Goal: Information Seeking & Learning: Learn about a topic

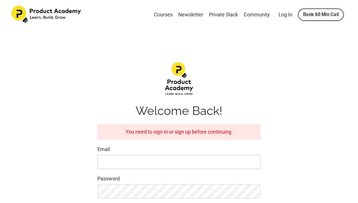
type input "yuxun41387@gmail.com"
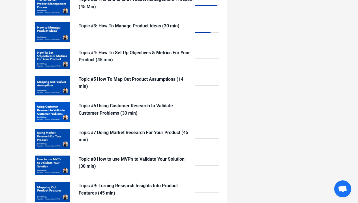
scroll to position [477, 0]
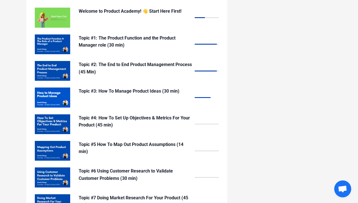
click at [111, 91] on div "Topic #3: How To Manage Product Ideas (30 min)" at bounding box center [135, 98] width 113 height 20
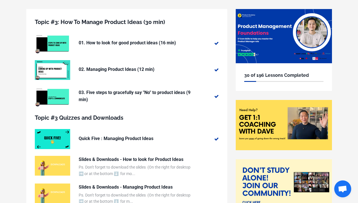
scroll to position [92, 0]
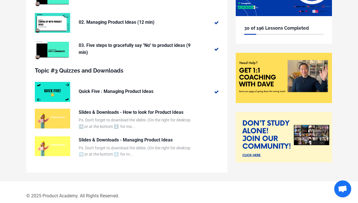
click at [168, 140] on p "Slides & Downloads - Managing Product Ideas" at bounding box center [135, 140] width 113 height 7
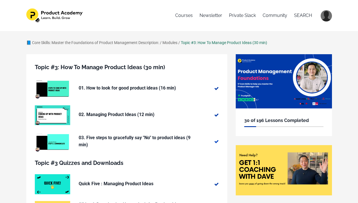
scroll to position [99, 0]
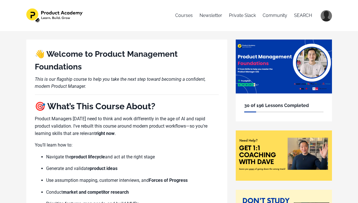
scroll to position [479, 0]
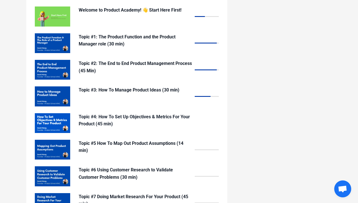
click at [132, 116] on p "Topic #4: How To Set Up Objectives & Metrics For Your Product (45 min)" at bounding box center [135, 120] width 113 height 14
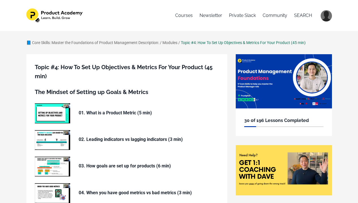
click at [132, 110] on p "01. What is a Product Metric (5 min)" at bounding box center [135, 112] width 113 height 7
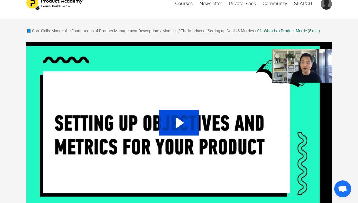
click at [185, 120] on icon "Play Video: sites/127338/video/ukS2Erh9RROT6b7CK5Pg_01._What_is_a_Product_Metri…" at bounding box center [179, 122] width 40 height 25
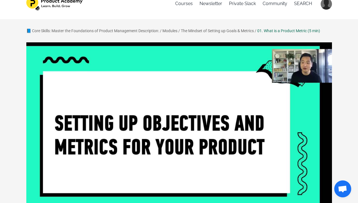
scroll to position [81, 0]
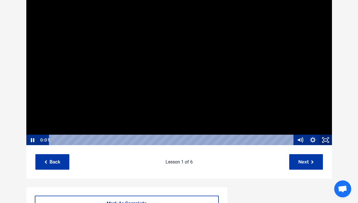
click at [328, 140] on icon "Fullscreen" at bounding box center [325, 140] width 13 height 11
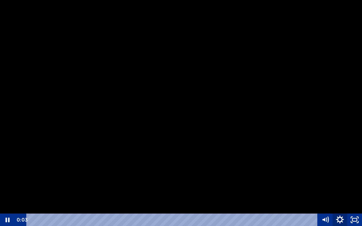
click at [339, 203] on icon "Show settings menu" at bounding box center [340, 219] width 8 height 8
click at [336, 197] on span "1x" at bounding box center [345, 195] width 26 height 12
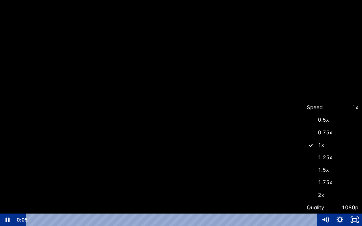
click at [330, 171] on label "1.5x" at bounding box center [332, 169] width 59 height 13
click at [303, 164] on input "1.5x" at bounding box center [303, 163] width 0 height 0
radio input "true"
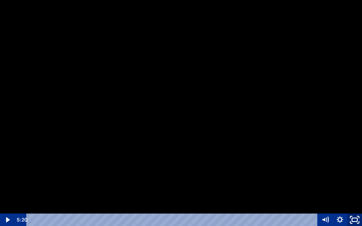
click at [352, 203] on icon "Unfullscreen" at bounding box center [355, 219] width 18 height 15
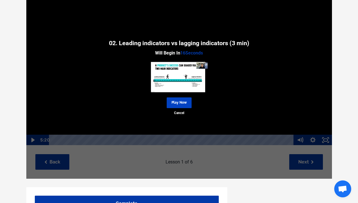
click at [181, 104] on link "Play Now" at bounding box center [179, 103] width 25 height 10
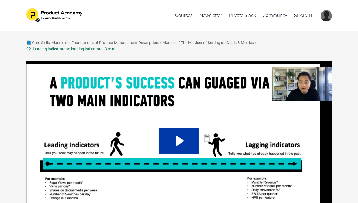
scroll to position [57, 0]
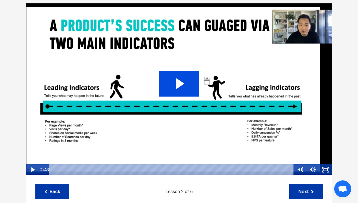
click at [182, 82] on icon "Play Video: sites/127338/video/tR8LKDRgQ4WcIy358Qub_02._Leading_indicators_vs_l…" at bounding box center [180, 84] width 8 height 10
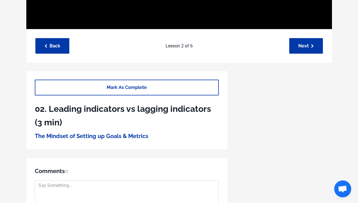
scroll to position [72, 0]
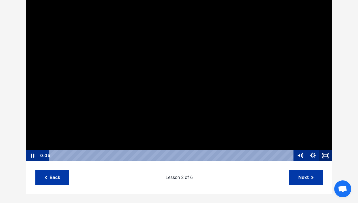
click at [328, 155] on icon "Fullscreen" at bounding box center [325, 155] width 13 height 11
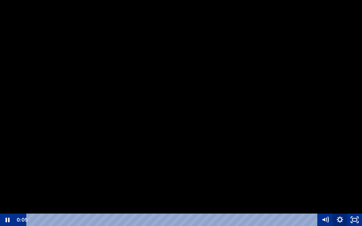
drag, startPoint x: 341, startPoint y: 221, endPoint x: 340, endPoint y: 215, distance: 5.8
click at [341, 203] on icon "Show settings menu" at bounding box center [339, 219] width 7 height 7
click at [338, 196] on span "1x" at bounding box center [345, 195] width 26 height 12
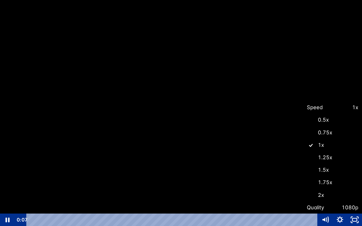
click at [331, 173] on label "1.5x" at bounding box center [332, 169] width 59 height 13
click at [303, 164] on input "1.5x" at bounding box center [303, 163] width 0 height 0
radio input "true"
click at [241, 180] on div at bounding box center [181, 113] width 362 height 226
click at [202, 111] on div at bounding box center [181, 113] width 362 height 226
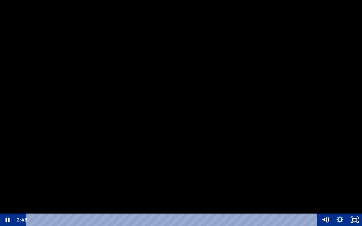
click at [207, 133] on div at bounding box center [181, 113] width 362 height 226
click at [300, 203] on div "Playbar" at bounding box center [173, 219] width 282 height 12
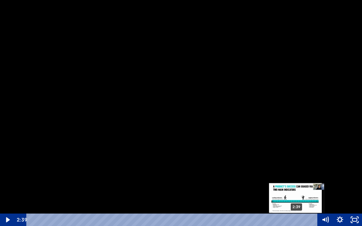
click at [297, 203] on div "2:39" at bounding box center [173, 219] width 282 height 12
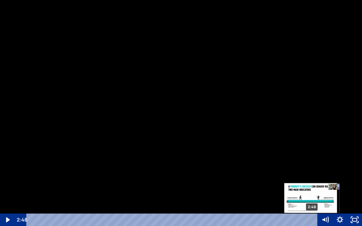
click at [312, 203] on div "2:48" at bounding box center [173, 219] width 282 height 12
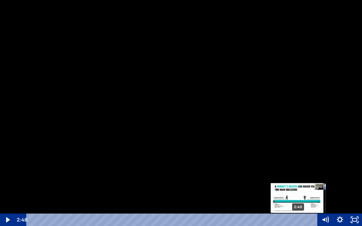
click at [299, 203] on div "2:40" at bounding box center [173, 219] width 282 height 12
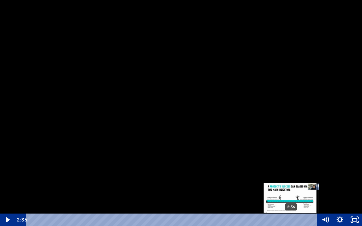
click at [291, 203] on div "2:36" at bounding box center [173, 219] width 282 height 12
click at [290, 203] on div "Playbar" at bounding box center [289, 220] width 4 height 4
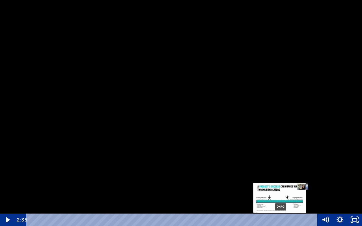
click at [279, 203] on div "2:29" at bounding box center [173, 219] width 282 height 12
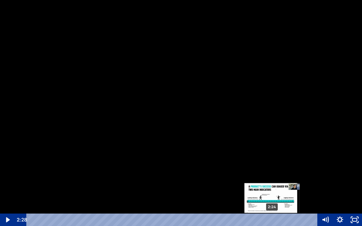
click at [272, 203] on div "2:24" at bounding box center [173, 219] width 282 height 12
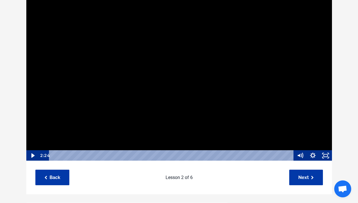
click at [207, 87] on div at bounding box center [179, 75] width 306 height 172
click at [324, 155] on icon "Fullscreen" at bounding box center [325, 155] width 13 height 11
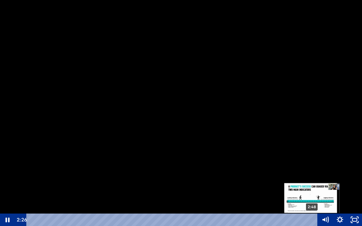
click at [312, 203] on div "2:48" at bounding box center [173, 219] width 282 height 12
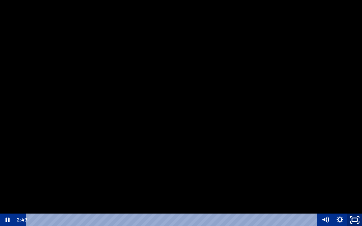
click at [356, 203] on icon "Unfullscreen" at bounding box center [355, 219] width 18 height 15
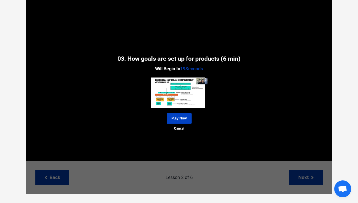
click at [181, 116] on link "Play Now" at bounding box center [179, 118] width 25 height 10
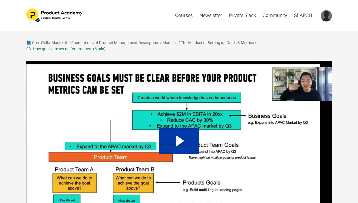
scroll to position [11, 0]
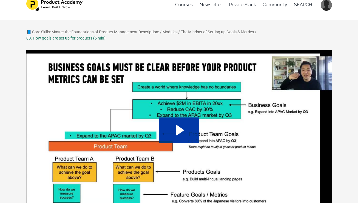
click at [185, 145] on img at bounding box center [179, 136] width 306 height 172
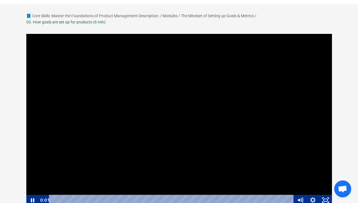
scroll to position [41, 0]
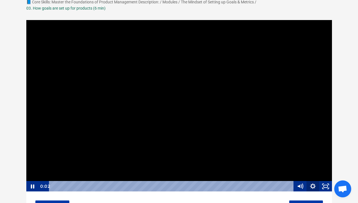
click at [315, 186] on icon "Show settings menu" at bounding box center [312, 186] width 13 height 11
click at [317, 168] on span "1x" at bounding box center [317, 165] width 22 height 11
click at [308, 146] on label "1.5x" at bounding box center [306, 143] width 51 height 11
click at [281, 138] on input "1.5x" at bounding box center [281, 138] width 0 height 0
radio input "true"
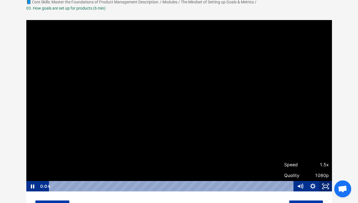
click at [327, 186] on icon "Fullscreen" at bounding box center [325, 186] width 13 height 11
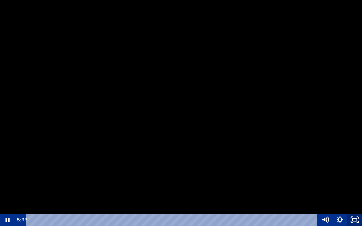
click at [354, 203] on icon "Unfullscreen" at bounding box center [354, 219] width 15 height 12
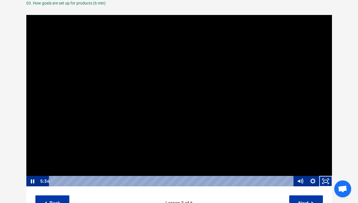
scroll to position [60, 0]
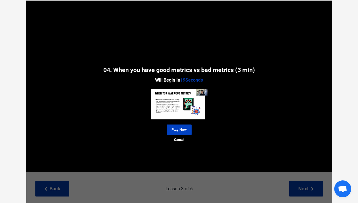
click at [186, 133] on link "Play Now" at bounding box center [179, 130] width 25 height 10
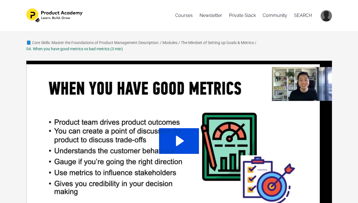
click at [186, 133] on icon "Play Video: sites/127338/video/ga1eWsoQT4SoAKfIta6Y_04._When_you_have_good_metr…" at bounding box center [179, 140] width 40 height 25
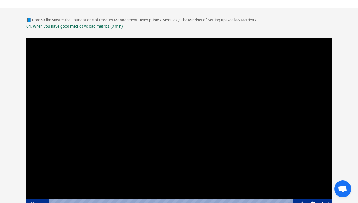
scroll to position [33, 0]
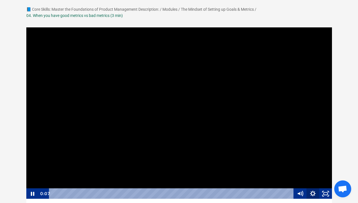
click at [314, 191] on icon "Show settings menu" at bounding box center [312, 194] width 13 height 11
click at [314, 172] on span "1x" at bounding box center [317, 172] width 22 height 11
click at [314, 161] on label "1.75x" at bounding box center [306, 161] width 51 height 11
click at [281, 156] on input "1.75x" at bounding box center [281, 156] width 0 height 0
radio input "true"
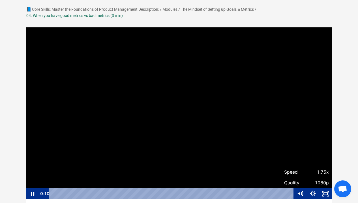
click at [314, 174] on span "1.75x" at bounding box center [317, 172] width 22 height 11
click at [306, 154] on label "1.5x" at bounding box center [306, 150] width 51 height 11
click at [281, 146] on input "1.5x" at bounding box center [281, 145] width 0 height 0
radio input "true"
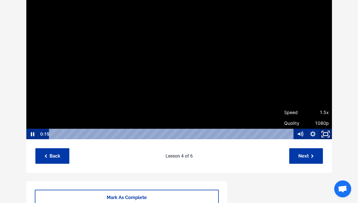
click at [327, 131] on icon "Fullscreen" at bounding box center [325, 134] width 15 height 13
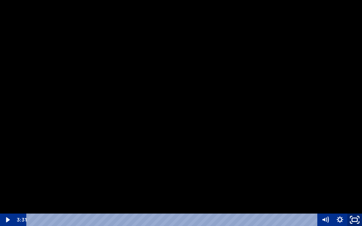
click at [354, 203] on rect "Unfullscreen" at bounding box center [354, 219] width 5 height 3
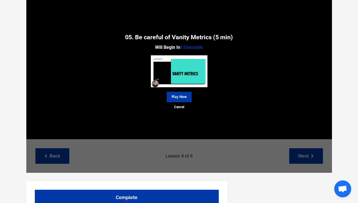
click at [294, 157] on div "05. Be careful of Vanity Metrics (5 min) Will Begin In 13 Seconds Play Now Canc…" at bounding box center [178, 71] width 305 height 206
click at [178, 93] on link "Play Now" at bounding box center [179, 97] width 25 height 10
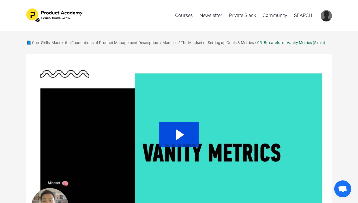
click at [187, 134] on icon "Play Video: sites/127338/video/8KO2Moo2QMWyc48wFtdw_02._Becareful_of_Vanity_Met…" at bounding box center [179, 134] width 40 height 25
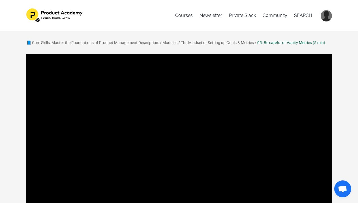
scroll to position [63, 0]
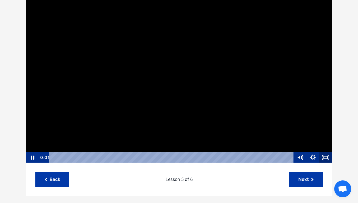
click at [324, 156] on rect "Fullscreen" at bounding box center [325, 157] width 4 height 3
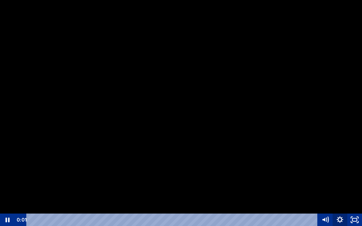
click at [338, 203] on icon "Show settings menu" at bounding box center [339, 219] width 15 height 12
click at [338, 195] on span "1x" at bounding box center [345, 195] width 26 height 12
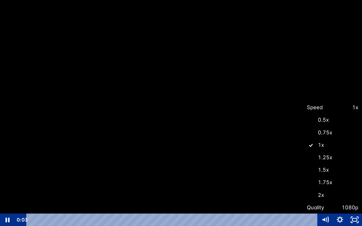
click at [327, 170] on label "1.5x" at bounding box center [332, 169] width 59 height 13
click at [303, 164] on input "1.5x" at bounding box center [303, 163] width 0 height 0
radio input "true"
click at [351, 122] on div at bounding box center [181, 113] width 362 height 226
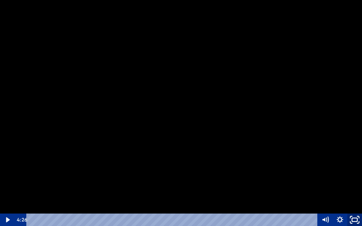
click at [356, 203] on icon "Unfullscreen" at bounding box center [355, 219] width 18 height 15
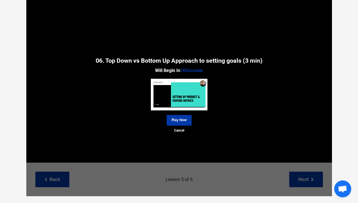
click at [301, 182] on div "06. Top Down vs Bottom Up Approach to setting goals (3 min) Will Begin In 16 Se…" at bounding box center [178, 94] width 305 height 206
click at [180, 103] on img at bounding box center [179, 95] width 57 height 32
click at [181, 123] on link "Play Now" at bounding box center [179, 120] width 25 height 10
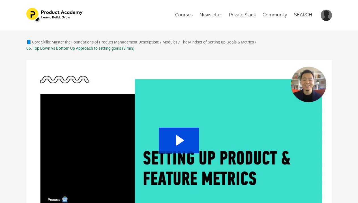
click at [181, 135] on icon "Play Video: sites/127338/video/yfW8LfIIRpekSmkPJ44X_03._Top_Down_vs_Bottom_Up_A…" at bounding box center [179, 140] width 40 height 25
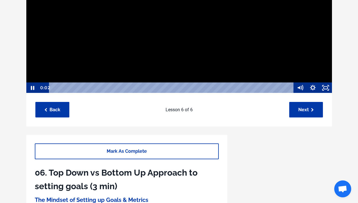
scroll to position [139, 0]
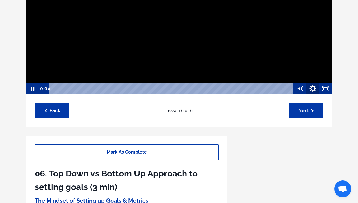
click at [311, 91] on icon "Show settings menu" at bounding box center [312, 88] width 15 height 13
click at [311, 67] on span "1x" at bounding box center [317, 67] width 22 height 11
click at [308, 46] on label "1.5x" at bounding box center [306, 45] width 51 height 11
click at [281, 40] on input "1.5x" at bounding box center [281, 40] width 0 height 0
radio input "true"
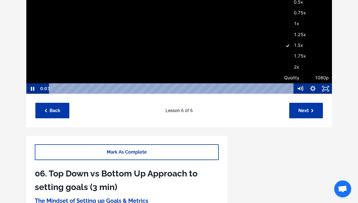
scroll to position [28, 0]
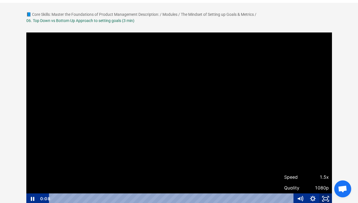
click at [324, 198] on icon "Fullscreen" at bounding box center [325, 199] width 13 height 11
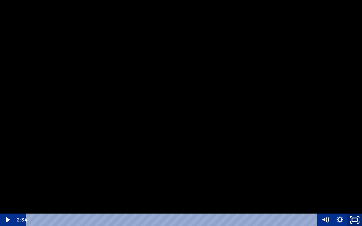
click at [357, 203] on icon "Unfullscreen" at bounding box center [355, 219] width 18 height 15
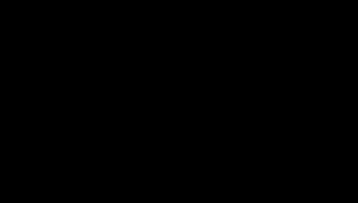
scroll to position [59, 0]
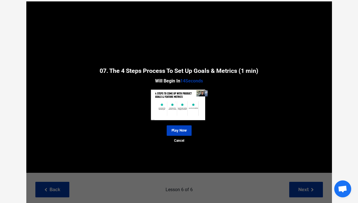
click at [178, 127] on link "Play Now" at bounding box center [179, 131] width 25 height 10
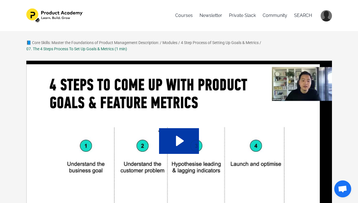
click at [82, 47] on div "07. The 4 Steps Process To Set Up Goals & Metrics (1 min)" at bounding box center [76, 49] width 101 height 6
click at [74, 47] on div "07. The 4 Steps Process To Set Up Goals & Metrics (1 min)" at bounding box center [76, 49] width 101 height 6
click at [40, 41] on link "📘 Core Skills: Master the Foundations of Product Management Description:" at bounding box center [92, 42] width 133 height 5
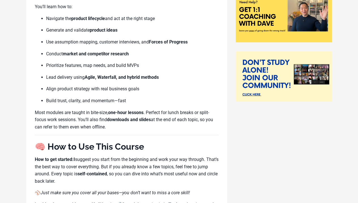
scroll to position [488, 0]
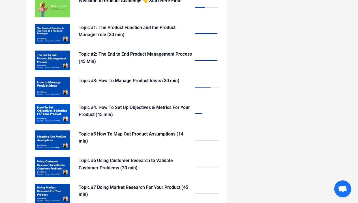
click at [124, 104] on p "Topic #4: How To Set Up Objectives & Metrics For Your Product (45 min)" at bounding box center [135, 111] width 113 height 14
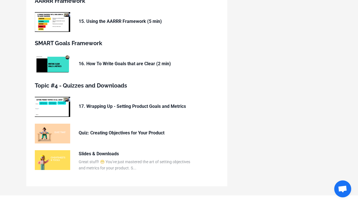
scroll to position [533, 0]
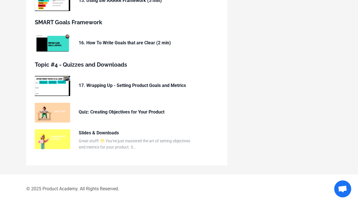
click at [106, 131] on p "Slides & Downloads" at bounding box center [135, 132] width 113 height 7
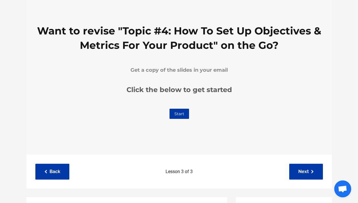
scroll to position [223, 0]
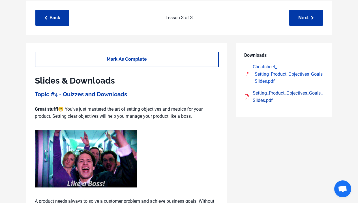
click at [274, 76] on div "Cheatsheet_-_Setting_Product_Objectives_Goals_Slides.pdf" at bounding box center [287, 74] width 71 height 22
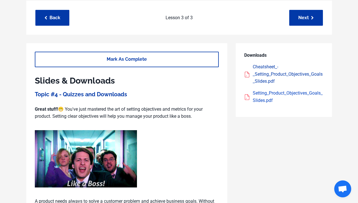
click at [263, 95] on div "Setting_Product_Objectives_Goals_Slides.pdf" at bounding box center [287, 97] width 71 height 14
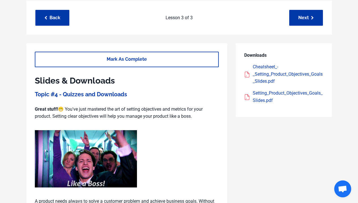
scroll to position [0, 0]
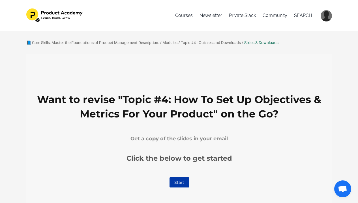
click at [71, 45] on div "📘 Core Skills: Master the Foundations of Product Management Description:" at bounding box center [92, 43] width 133 height 6
click at [107, 42] on link "📘 Core Skills: Master the Foundations of Product Management Description:" at bounding box center [92, 42] width 133 height 5
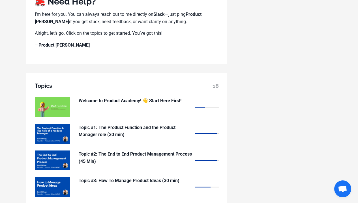
scroll to position [535, 0]
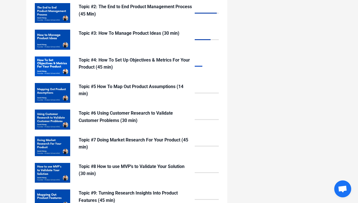
click at [105, 57] on p "Topic #4: How To Set Up Objectives & Metrics For Your Product (45 min)" at bounding box center [135, 64] width 113 height 14
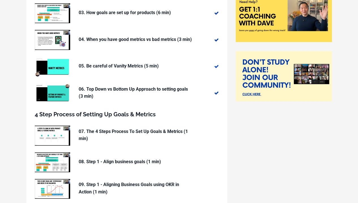
scroll to position [88, 0]
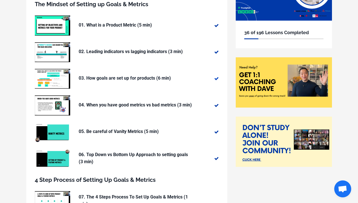
click at [101, 78] on p "03. How goals are set up for products (6 min)" at bounding box center [135, 78] width 113 height 7
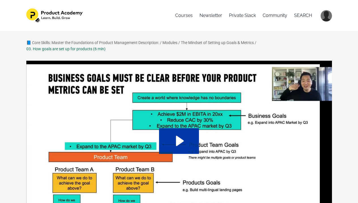
scroll to position [63, 0]
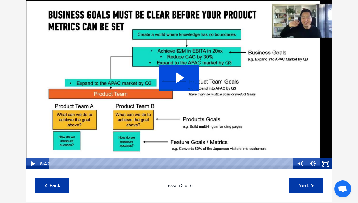
click at [173, 87] on icon "Play Video: sites/127338/video/vzdV5giXTQmQpEH2MyhQ_03._How_goals_are_set_up_fo…" at bounding box center [179, 77] width 40 height 25
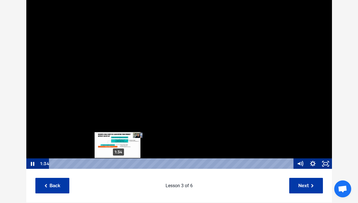
scroll to position [0, 0]
click at [118, 164] on div "1:34" at bounding box center [171, 163] width 237 height 11
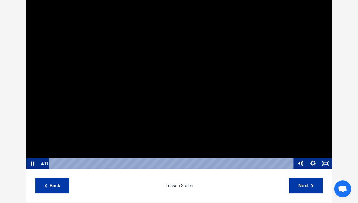
click at [253, 125] on div at bounding box center [179, 83] width 306 height 172
click at [327, 163] on rect "Fullscreen" at bounding box center [325, 164] width 4 height 3
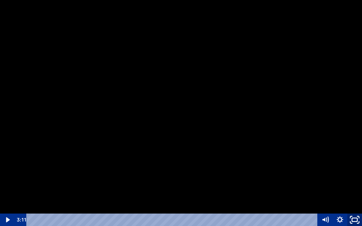
click at [353, 203] on icon "Unfullscreen" at bounding box center [355, 219] width 18 height 15
